Goal: Obtain resource: Obtain resource

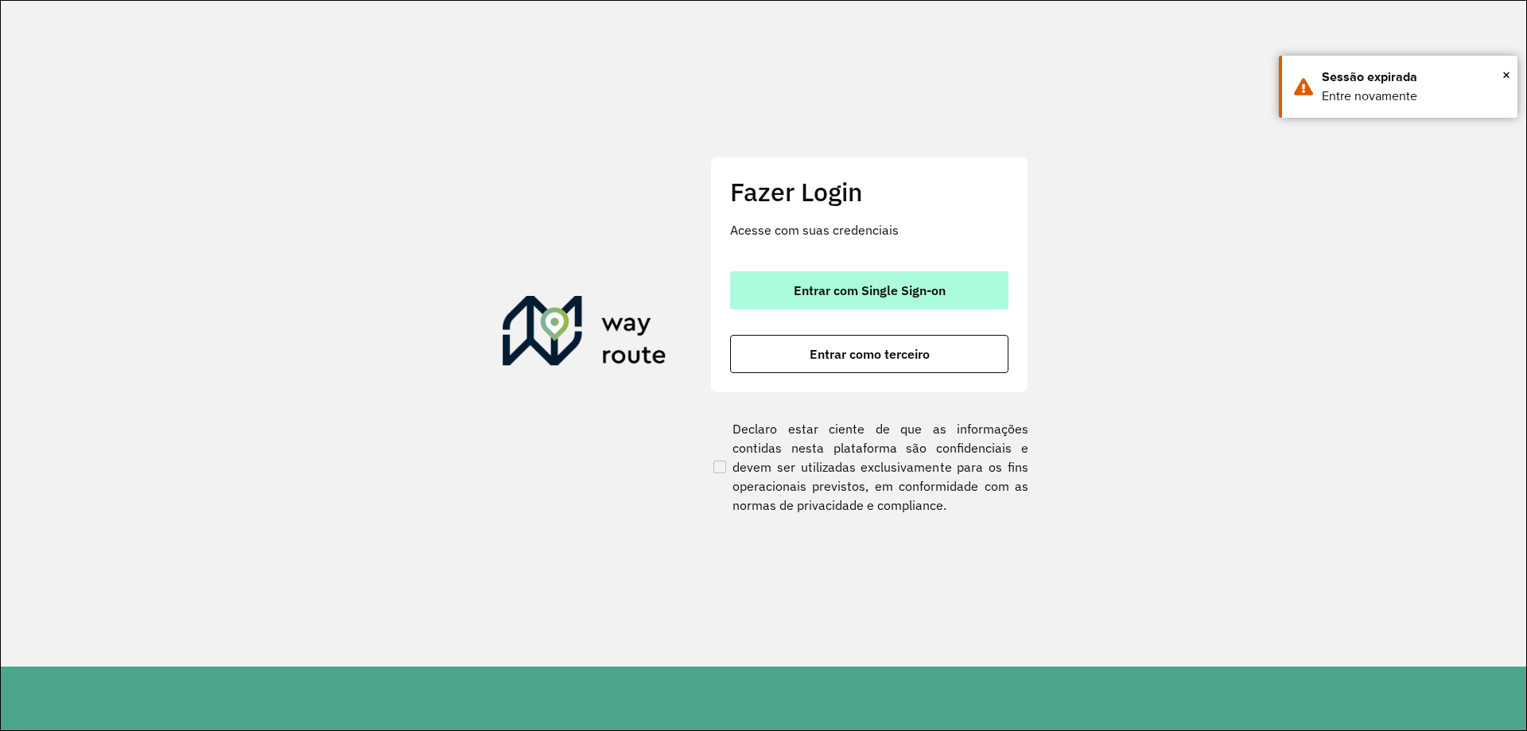
click at [829, 304] on button "Entrar com Single Sign-on" at bounding box center [869, 290] width 278 height 38
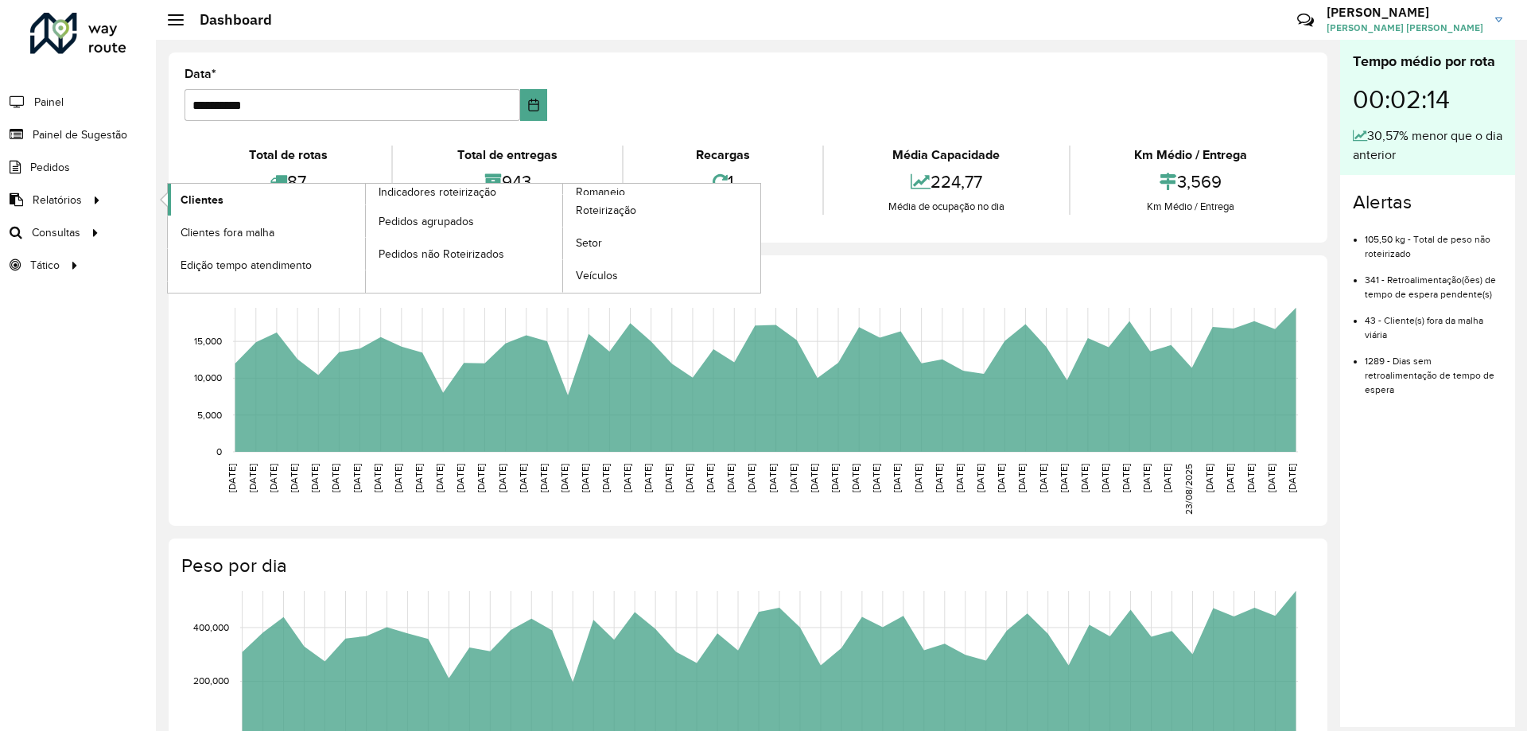
click at [215, 200] on span "Clientes" at bounding box center [201, 200] width 43 height 17
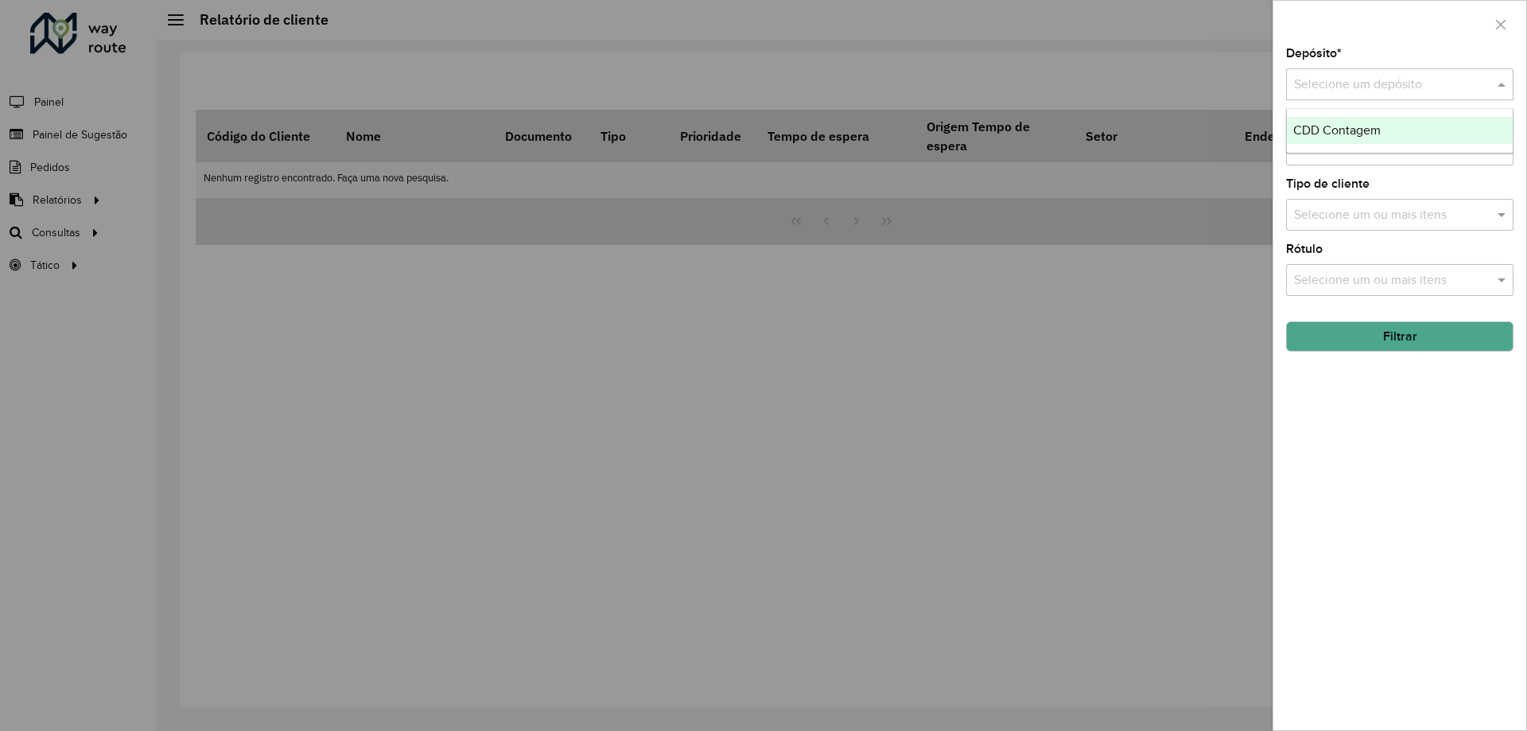
click at [1338, 91] on input "text" at bounding box center [1384, 85] width 180 height 19
click at [1326, 131] on span "CDD Contagem" at bounding box center [1336, 130] width 87 height 14
click at [1376, 344] on button "Filtrar" at bounding box center [1399, 336] width 227 height 30
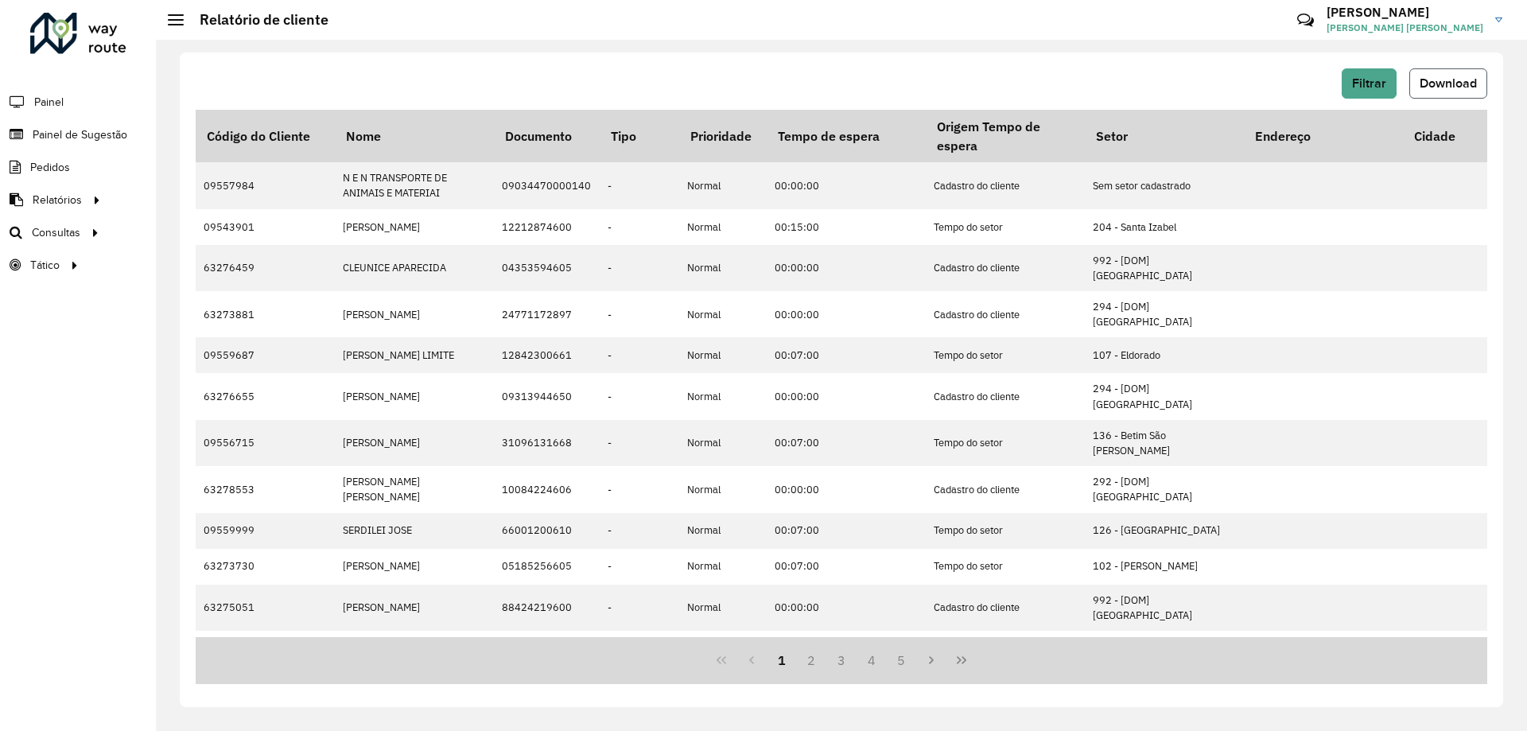
click at [1467, 72] on button "Download" at bounding box center [1448, 83] width 78 height 30
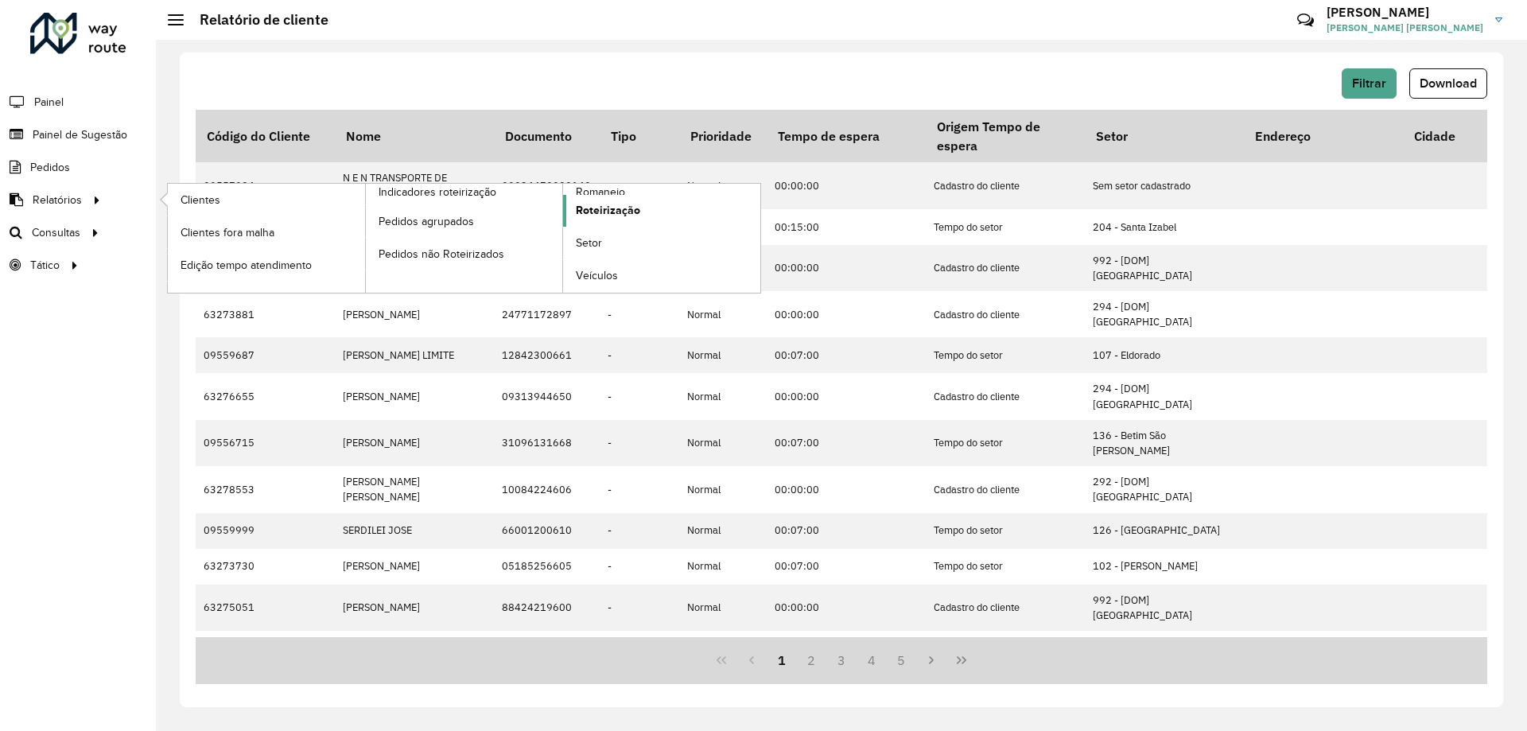
click at [598, 205] on span "Roteirização" at bounding box center [608, 210] width 64 height 17
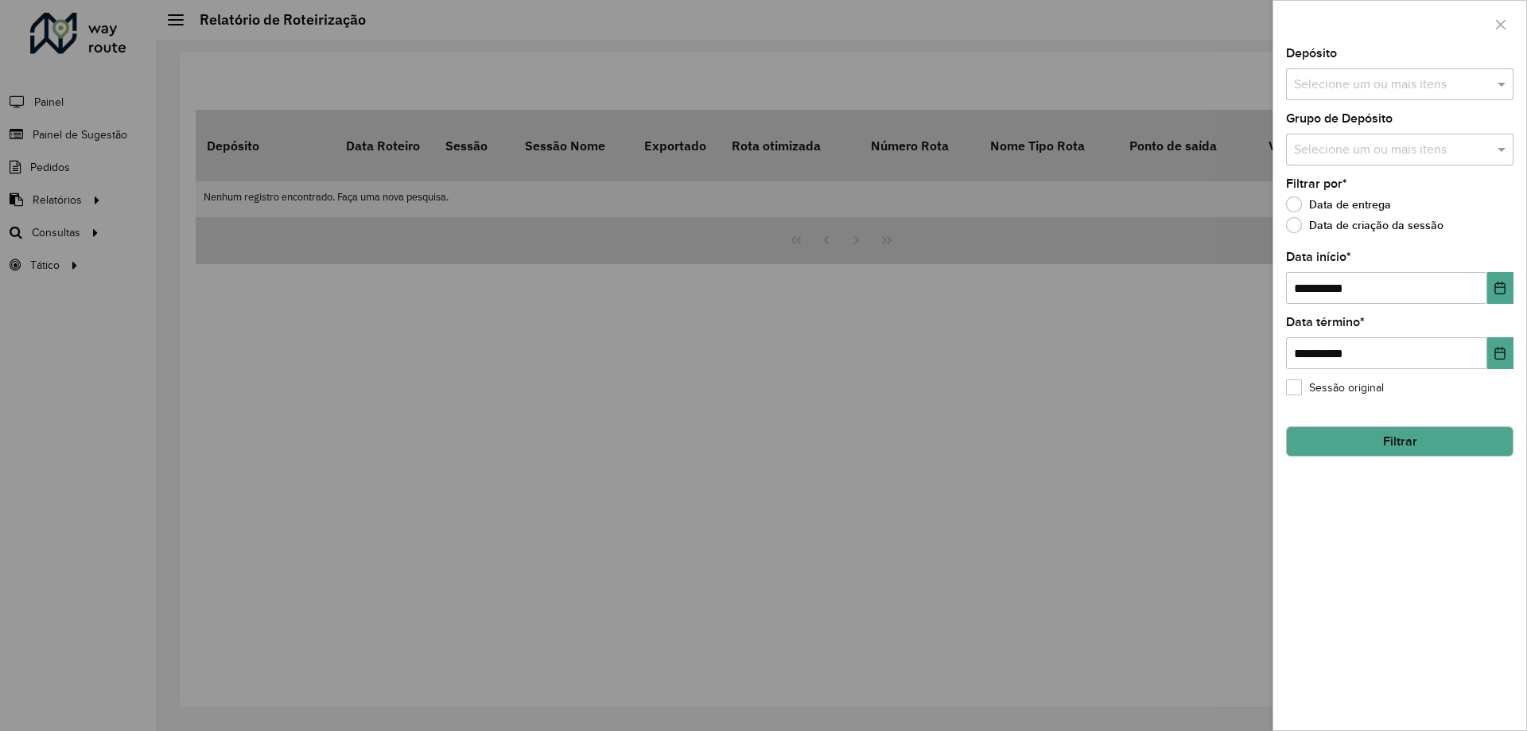
click at [1340, 90] on input "text" at bounding box center [1392, 85] width 204 height 19
click at [1341, 158] on div "CDD Contagem" at bounding box center [1400, 163] width 226 height 27
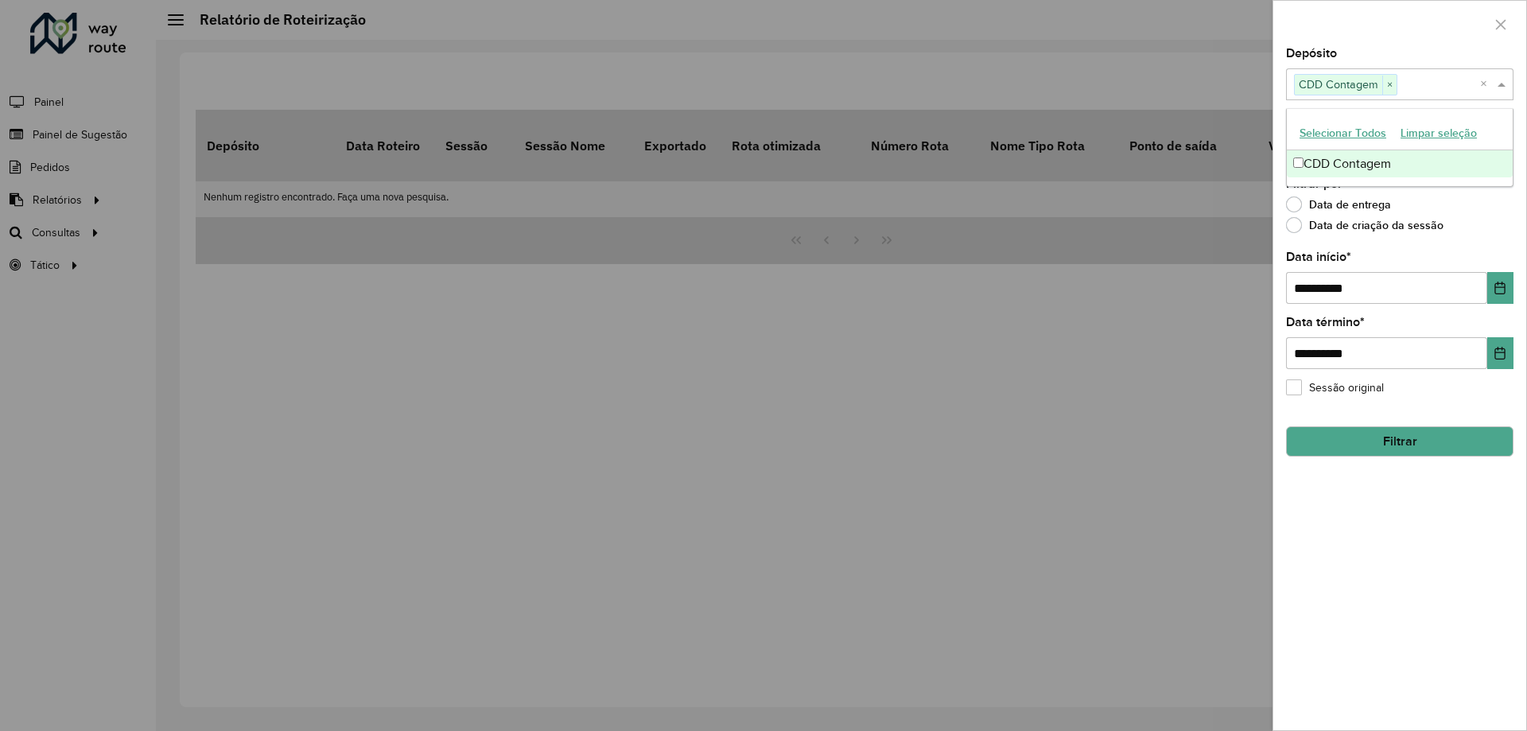
click at [1447, 239] on div "**********" at bounding box center [1399, 389] width 253 height 682
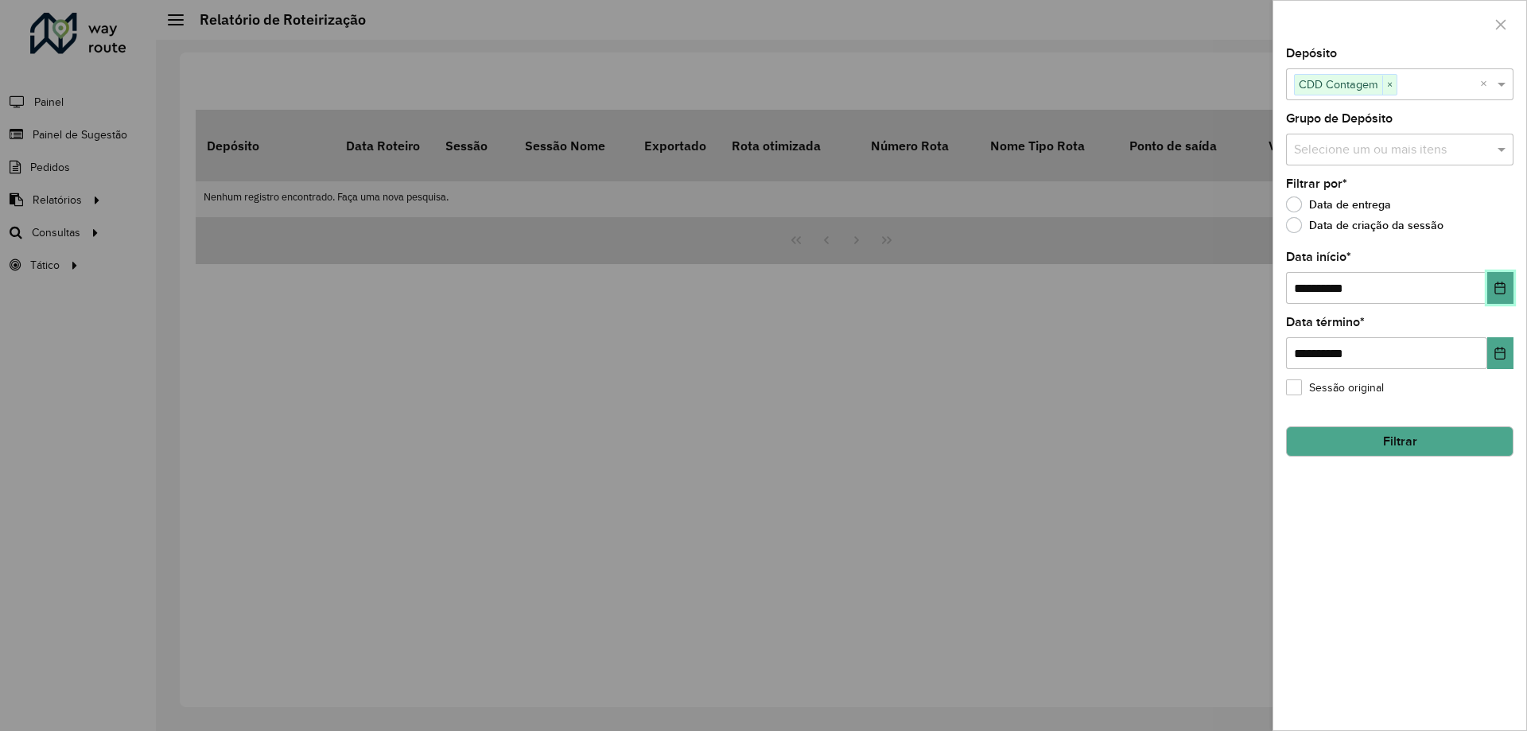
click at [1500, 293] on icon "Choose Date" at bounding box center [1499, 287] width 13 height 13
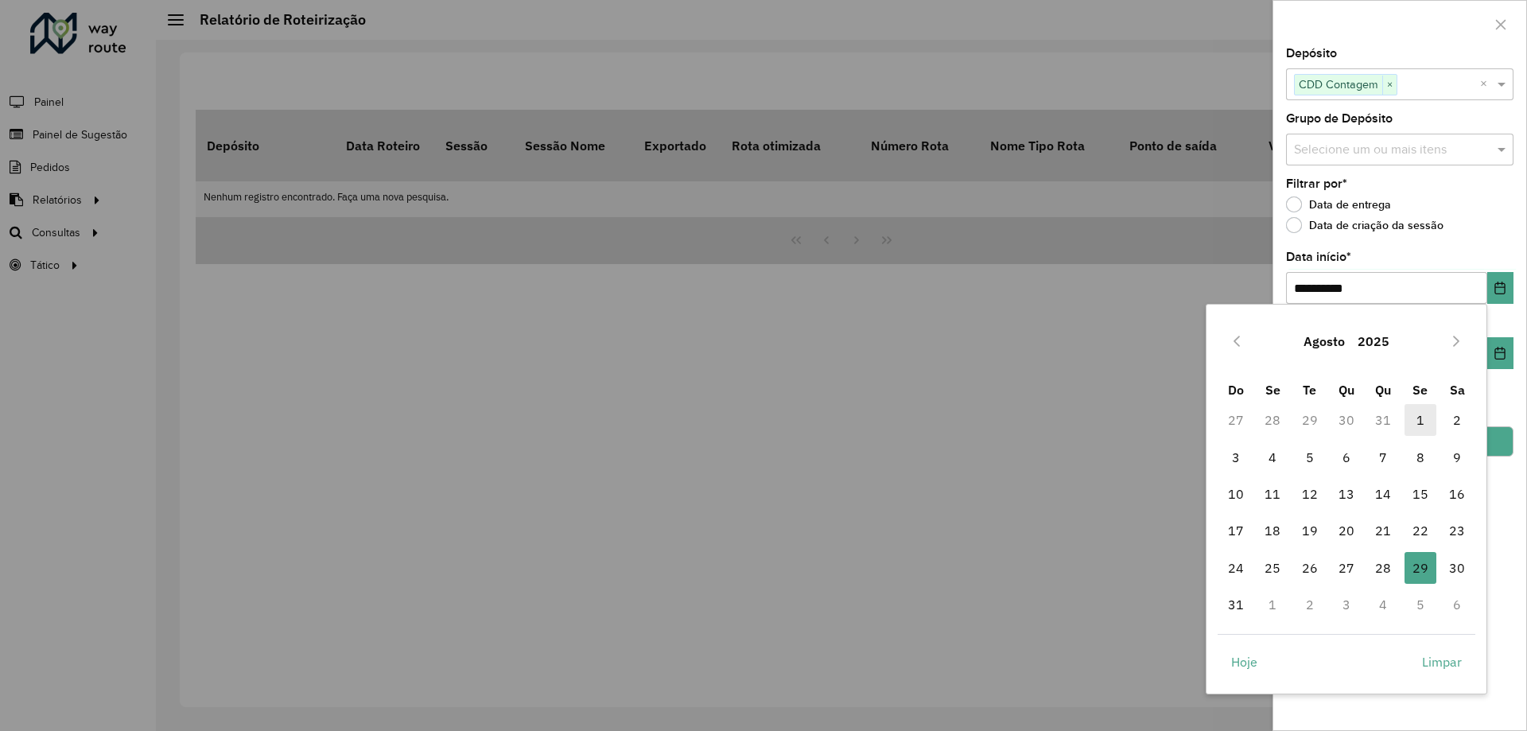
click at [1423, 424] on span "1" at bounding box center [1420, 420] width 32 height 32
type input "**********"
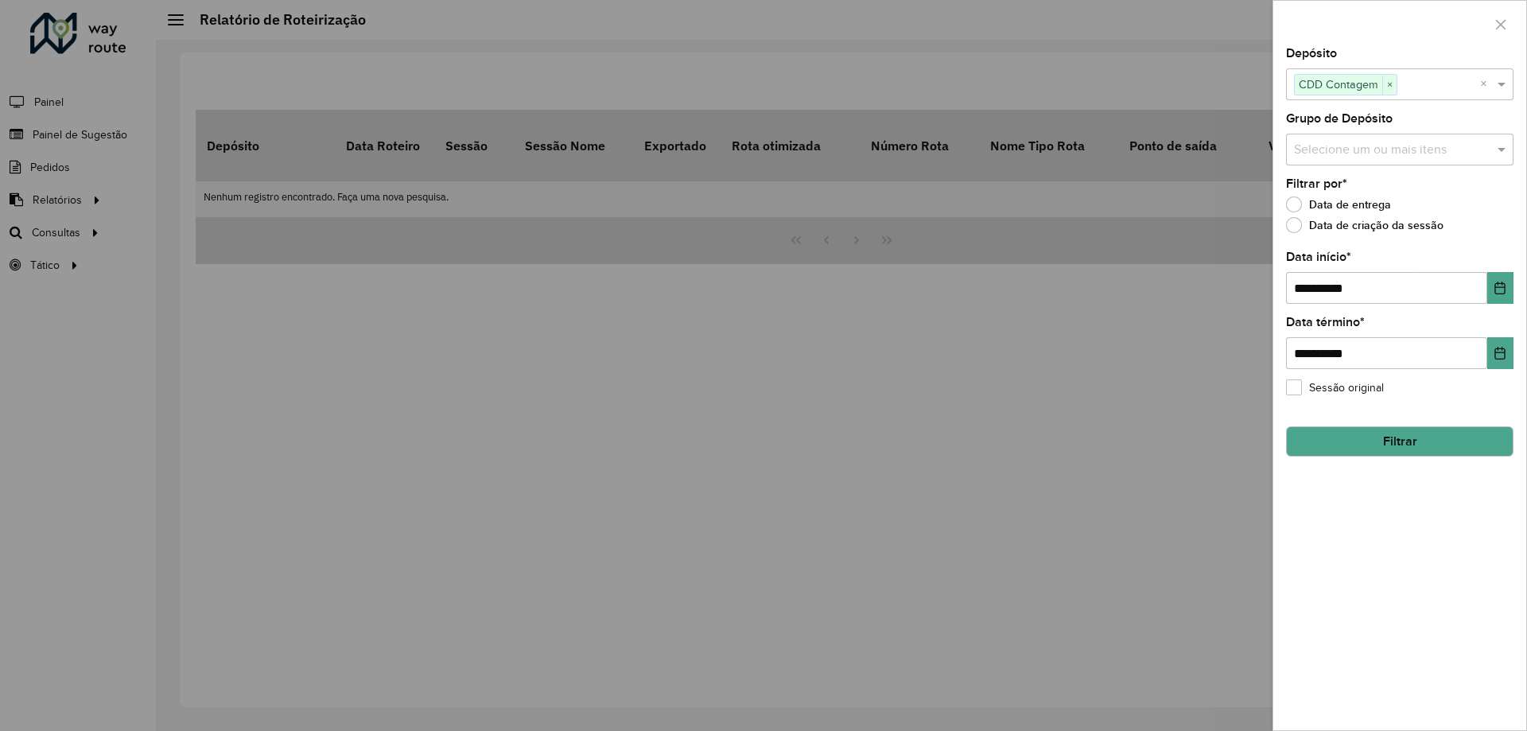
click at [1403, 437] on button "Filtrar" at bounding box center [1399, 441] width 227 height 30
